Goal: Information Seeking & Learning: Learn about a topic

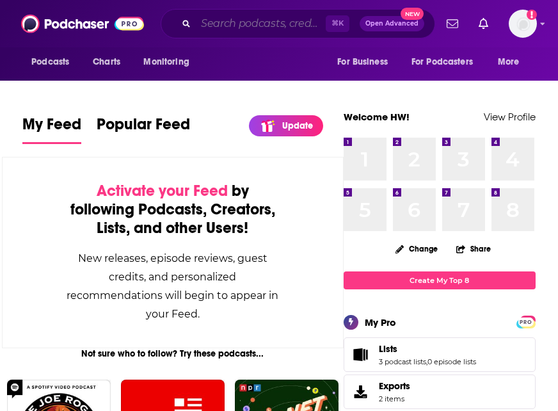
click at [242, 27] on input "Search podcasts, credits, & more..." at bounding box center [261, 23] width 130 height 20
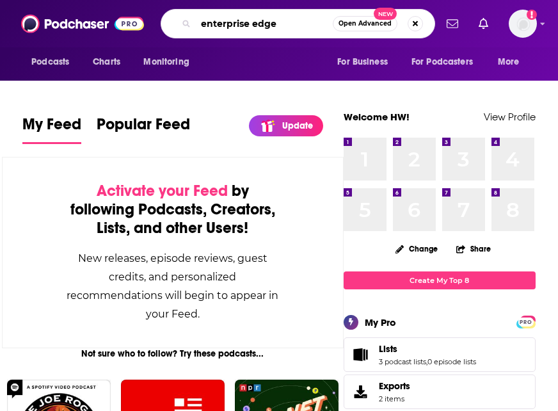
type input "enterprise edge"
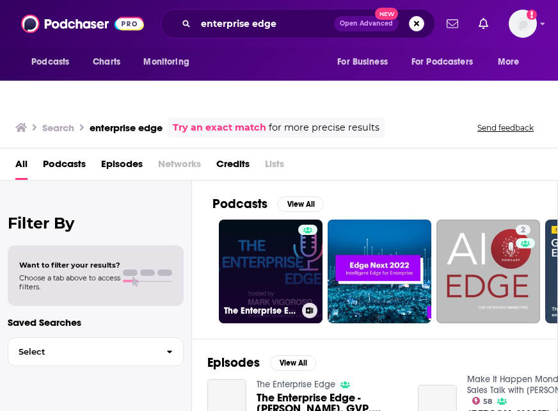
click at [260, 232] on link "The Enterprise Edge" at bounding box center [271, 271] width 104 height 104
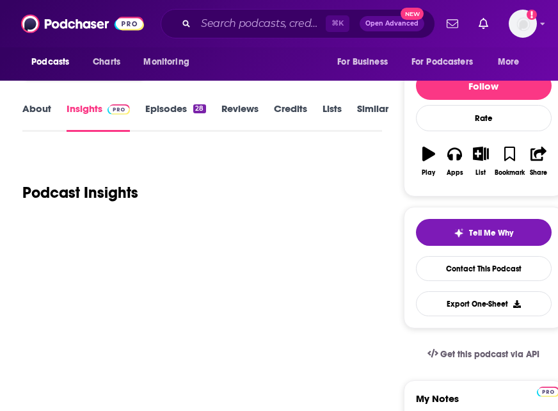
scroll to position [122, 0]
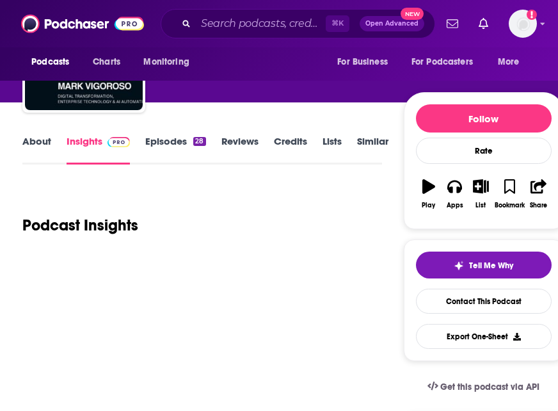
click at [37, 135] on link "About" at bounding box center [36, 149] width 29 height 29
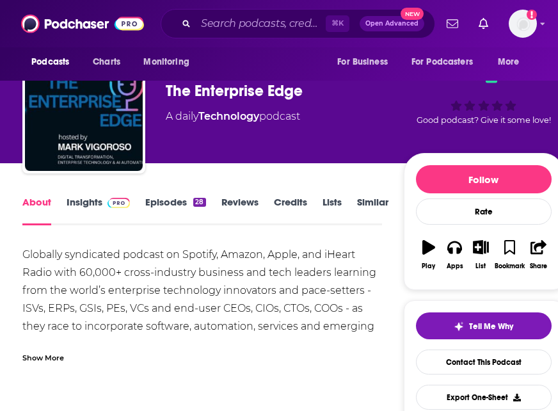
scroll to position [83, 0]
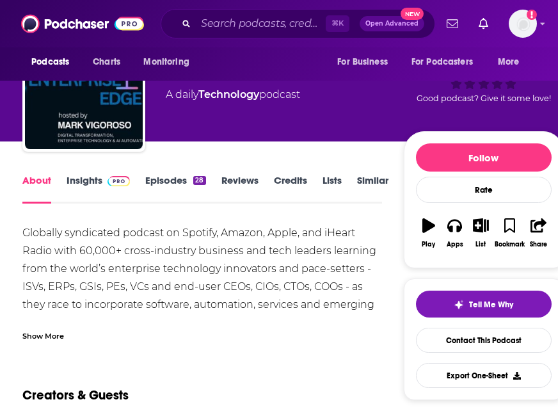
click at [49, 329] on div "Show More" at bounding box center [43, 335] width 42 height 12
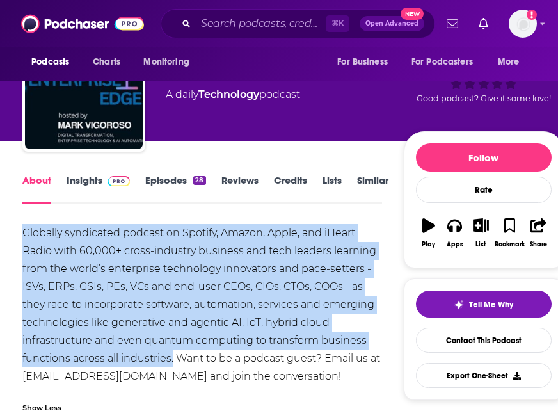
drag, startPoint x: 173, startPoint y: 332, endPoint x: 0, endPoint y: 212, distance: 210.1
copy div "Globally syndicated podcast on Spotify, Amazon, Apple, and iHeart Radio with 60…"
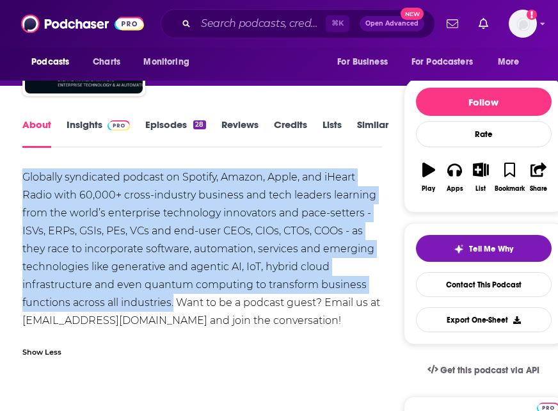
scroll to position [139, 0]
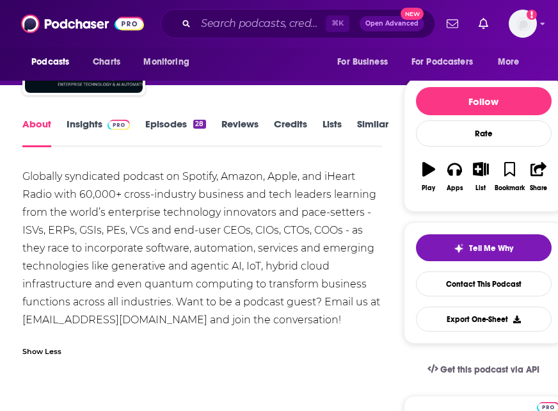
click at [94, 118] on link "Insights" at bounding box center [98, 132] width 63 height 29
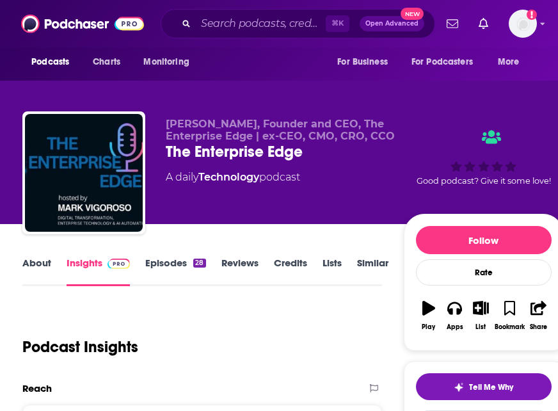
scroll to position [244, 0]
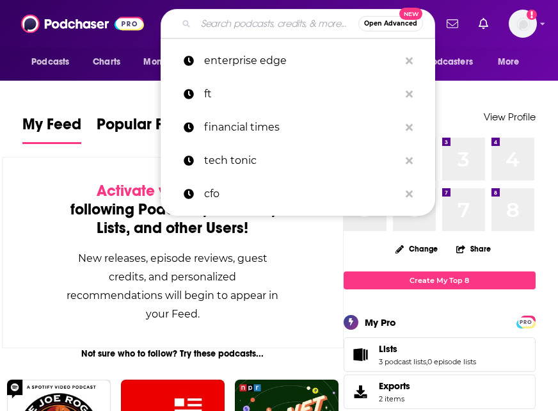
click at [251, 22] on input "Search podcasts, credits, & more..." at bounding box center [277, 23] width 162 height 20
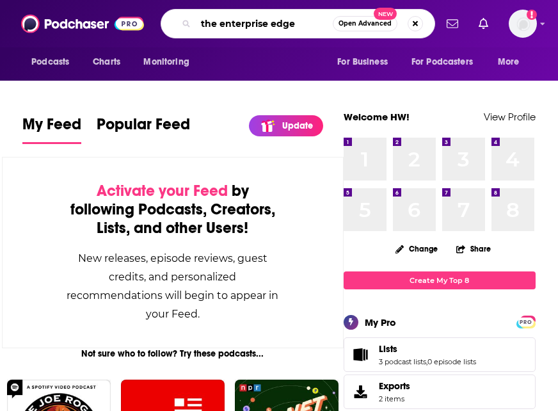
type input "the enterprise edge"
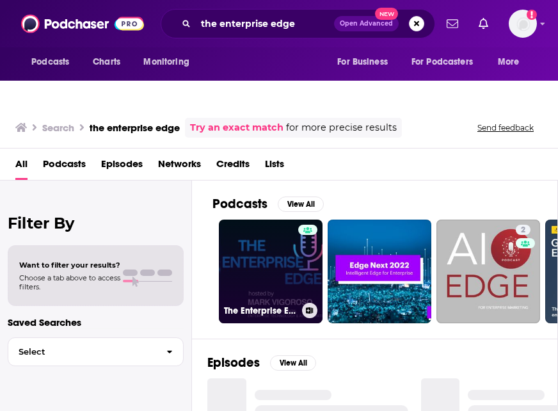
click at [265, 223] on link "The Enterprise Edge" at bounding box center [271, 271] width 104 height 104
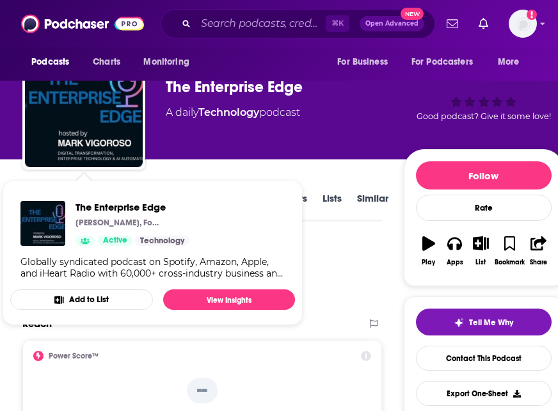
scroll to position [68, 0]
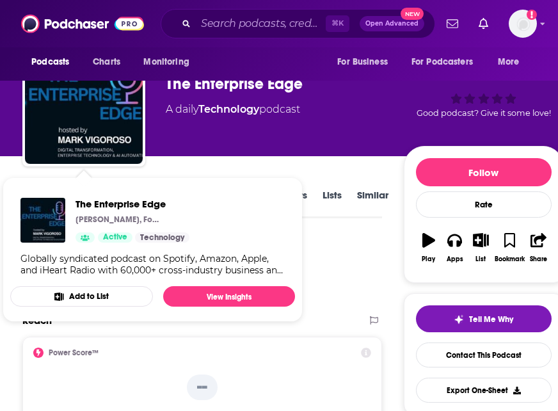
click at [366, 239] on div "Podcast Insights" at bounding box center [196, 271] width 349 height 65
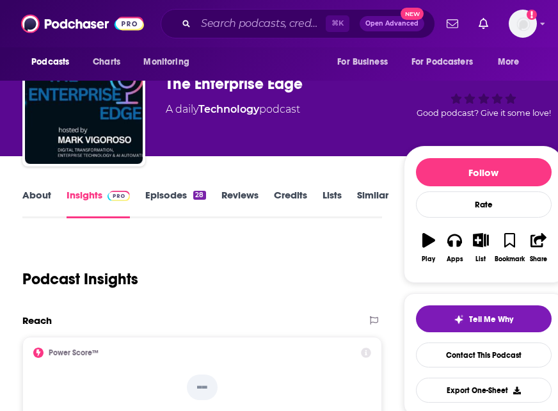
click at [155, 189] on link "Episodes 28" at bounding box center [175, 203] width 60 height 29
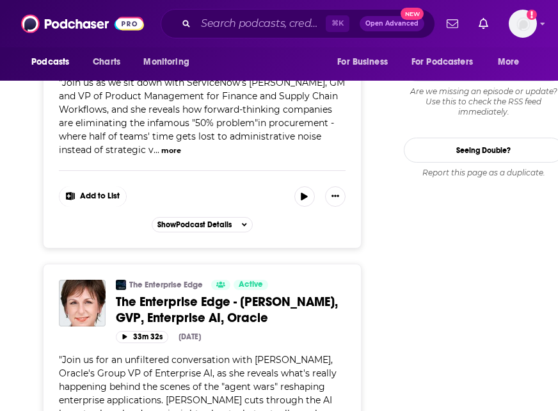
scroll to position [1676, 0]
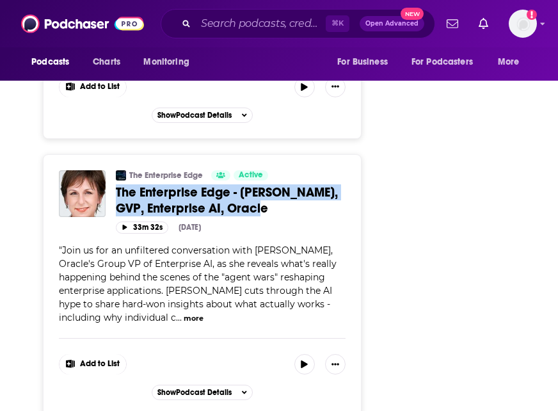
drag, startPoint x: 113, startPoint y: 142, endPoint x: 285, endPoint y: 155, distance: 172.5
click at [285, 170] on div "The Enterprise Edge Active Categories Technology The Enterprise Edge - [PERSON_…" at bounding box center [202, 201] width 287 height 63
copy span "The Enterprise Edge - [PERSON_NAME], GVP, Enterprise AI, Oracle"
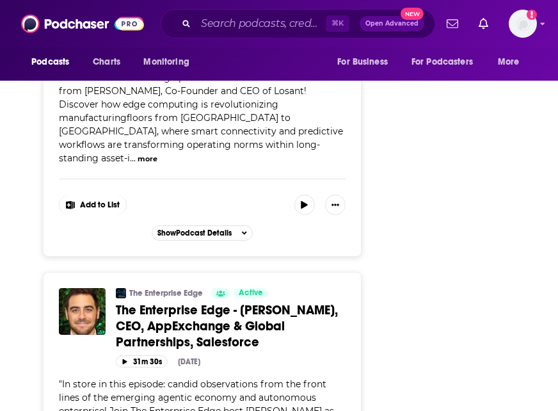
scroll to position [2128, 0]
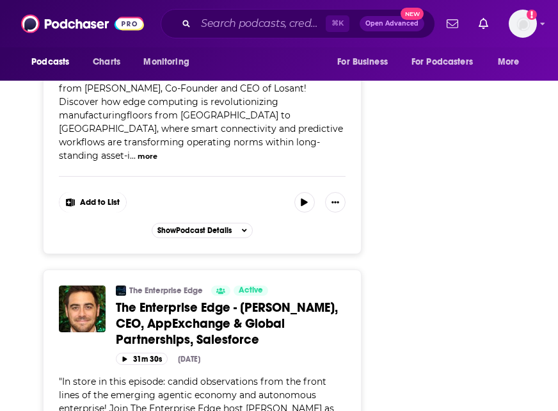
drag, startPoint x: 113, startPoint y: 244, endPoint x: 258, endPoint y: 276, distance: 148.7
click at [258, 285] on div "The Enterprise Edge Active Categories Technology The Enterprise Edge - [PERSON_…" at bounding box center [202, 324] width 287 height 79
copy span "The Enterprise Edge - [PERSON_NAME], CEO, AppExchange & Global Partnerships, Sa…"
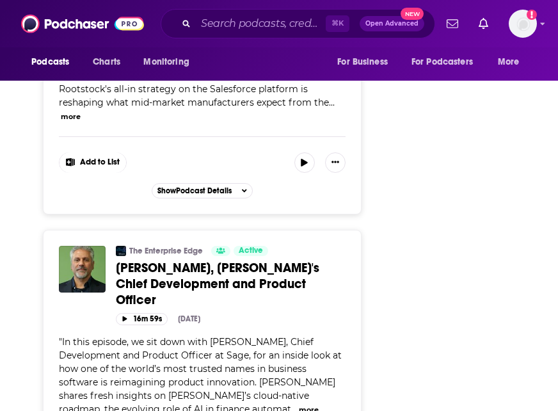
scroll to position [4466, 0]
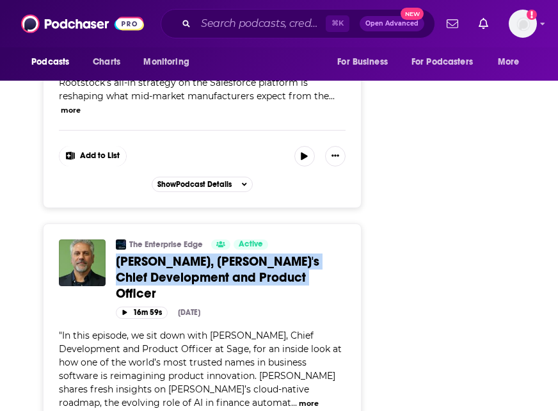
drag, startPoint x: 113, startPoint y: 142, endPoint x: 313, endPoint y: 157, distance: 200.8
click at [313, 239] on div "The Enterprise Edge Active Categories Technology [PERSON_NAME], [PERSON_NAME]'s…" at bounding box center [202, 278] width 287 height 79
copy span "[PERSON_NAME], [PERSON_NAME]'s Chief Development and Product Officer"
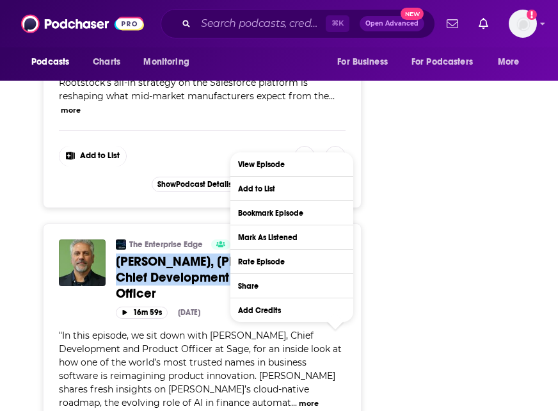
click at [164, 239] on link "The Enterprise Edge" at bounding box center [166, 244] width 74 height 10
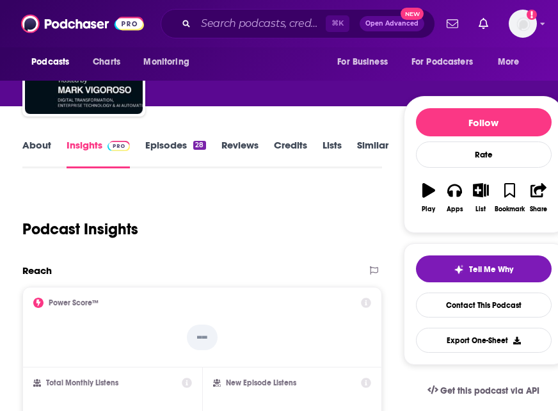
scroll to position [265, 0]
